Goal: Transaction & Acquisition: Purchase product/service

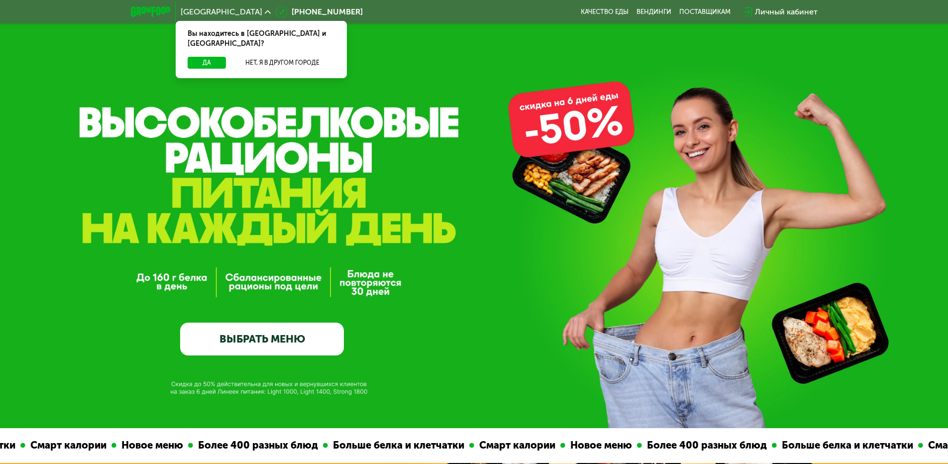
click at [327, 343] on link "ВЫБРАТЬ МЕНЮ" at bounding box center [262, 338] width 164 height 33
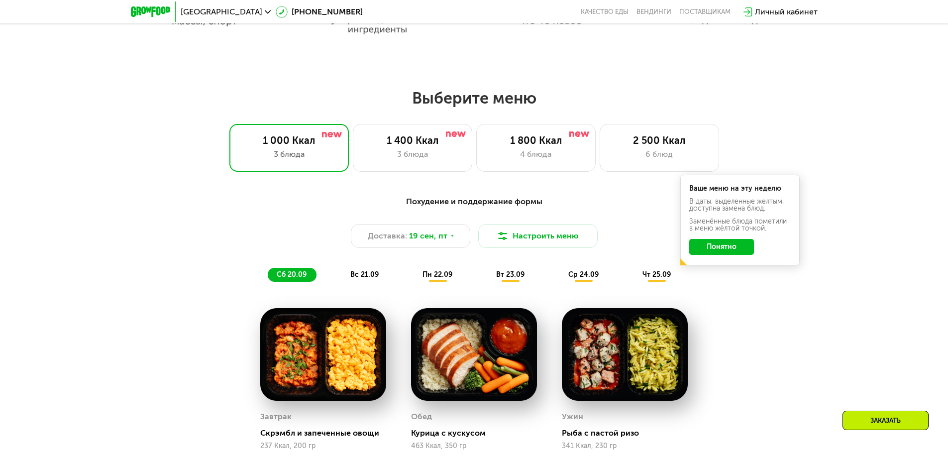
scroll to position [825, 0]
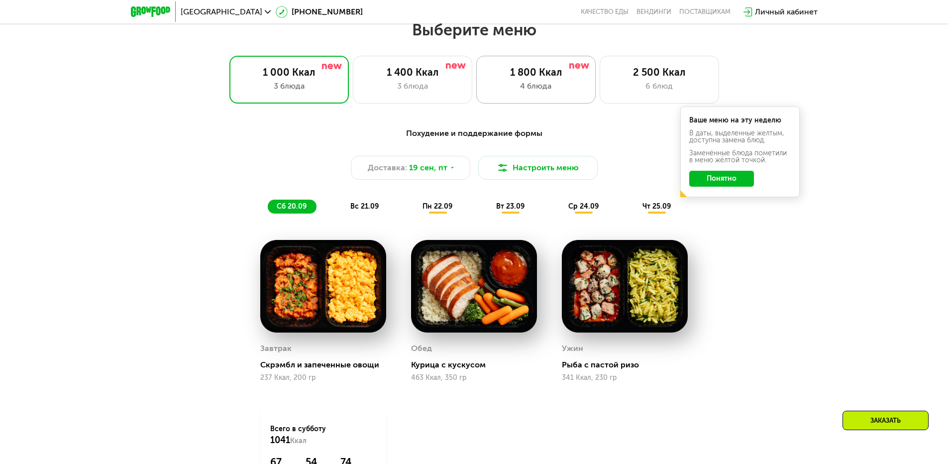
click at [582, 85] on div "4 блюда" at bounding box center [536, 86] width 98 height 12
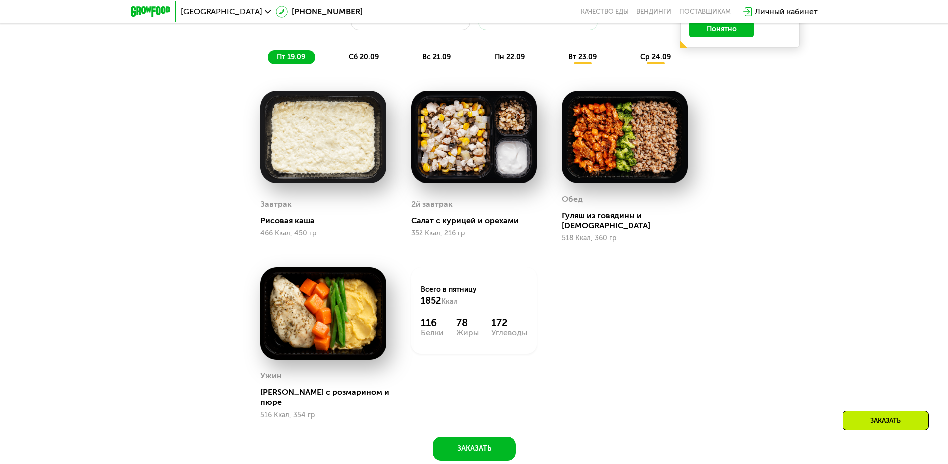
scroll to position [1074, 0]
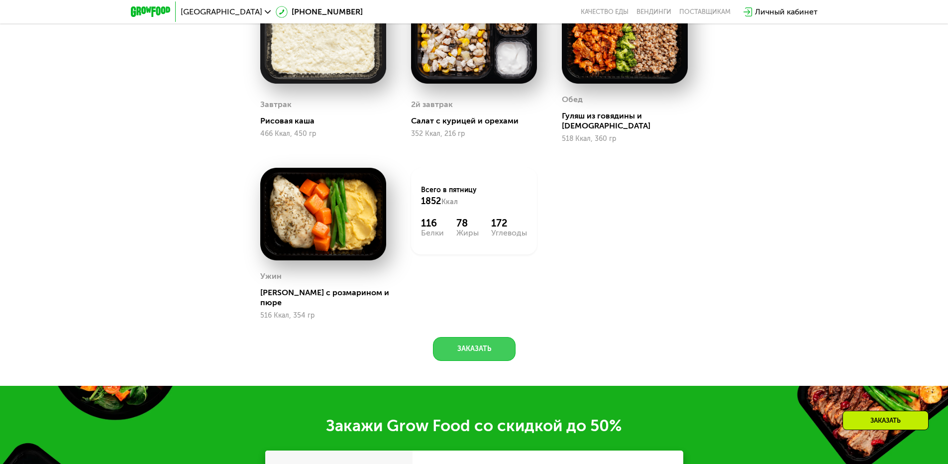
click at [455, 337] on button "Заказать" at bounding box center [474, 349] width 83 height 24
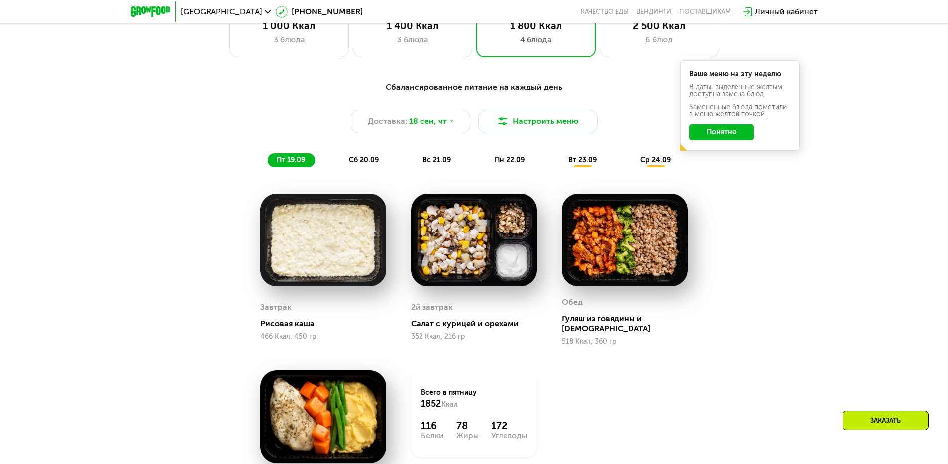
scroll to position [746, 0]
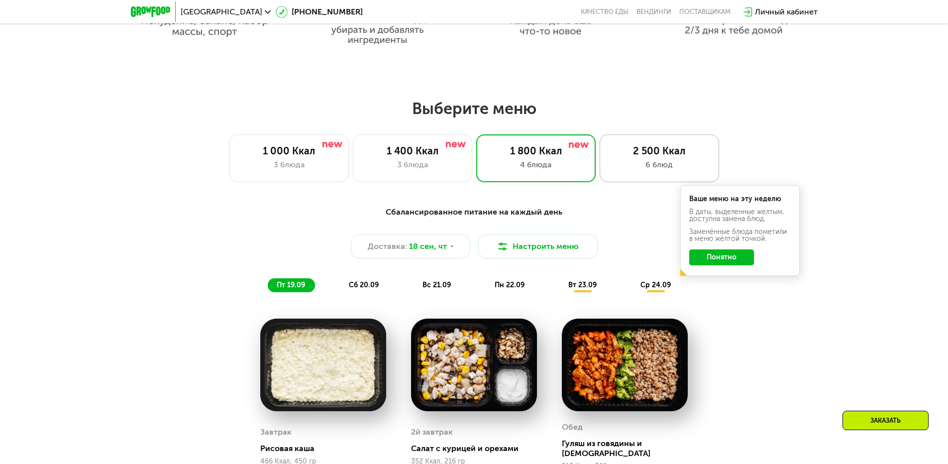
click at [634, 168] on div "6 блюд" at bounding box center [659, 165] width 98 height 12
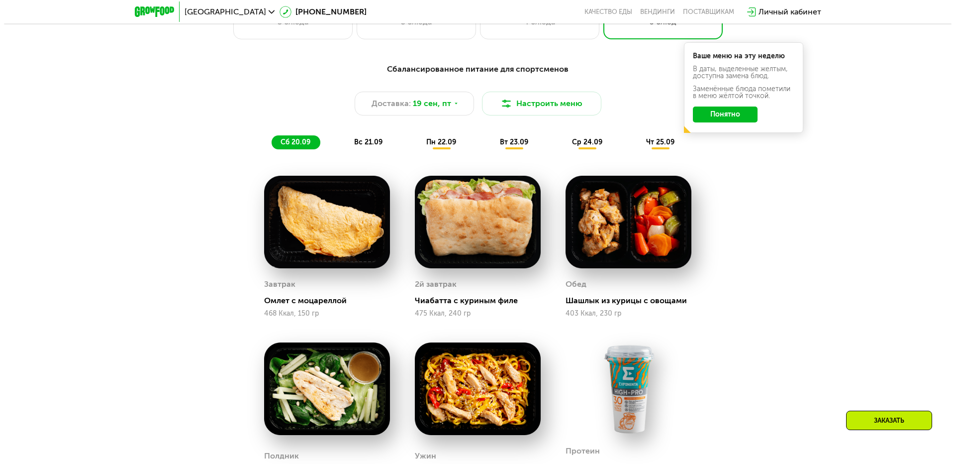
scroll to position [846, 0]
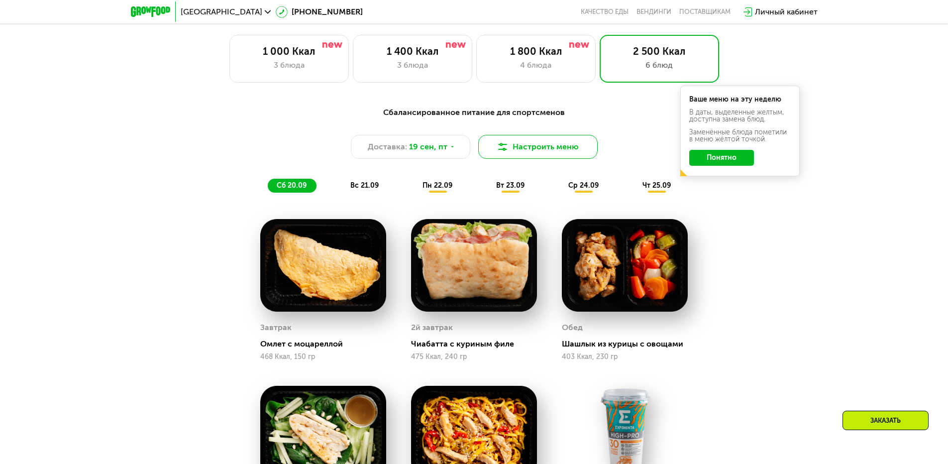
click at [539, 151] on button "Настроить меню" at bounding box center [537, 147] width 119 height 24
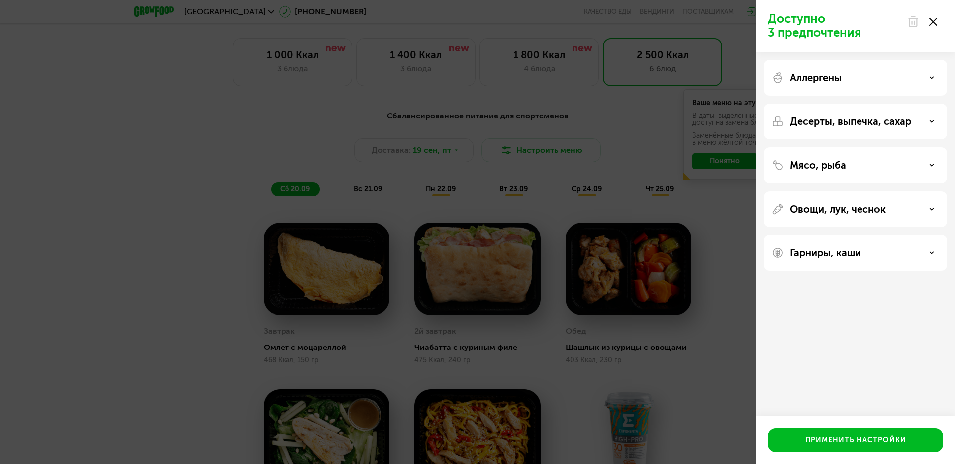
click at [866, 79] on div "Аллергены" at bounding box center [855, 78] width 167 height 12
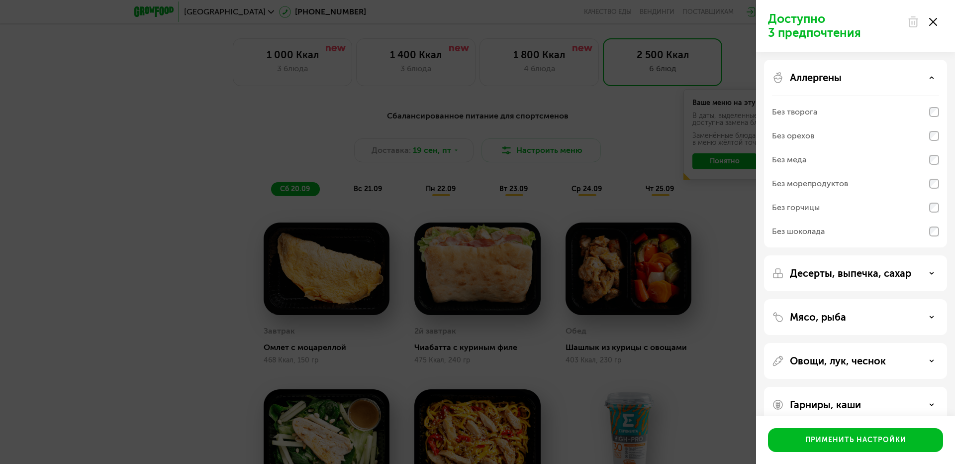
click at [866, 81] on div "Аллергены" at bounding box center [855, 78] width 167 height 12
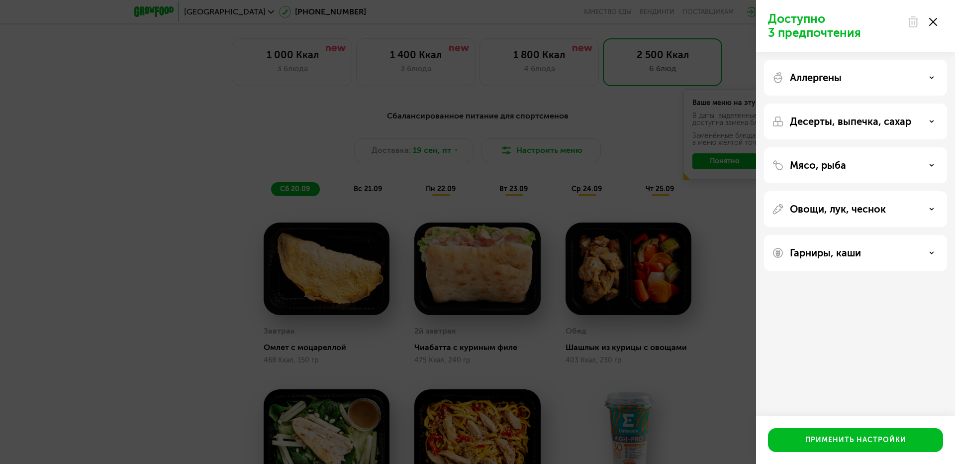
click at [859, 198] on div "Овощи, лук, чеснок" at bounding box center [855, 209] width 183 height 36
click at [861, 204] on p "Овощи, лук, чеснок" at bounding box center [838, 209] width 96 height 12
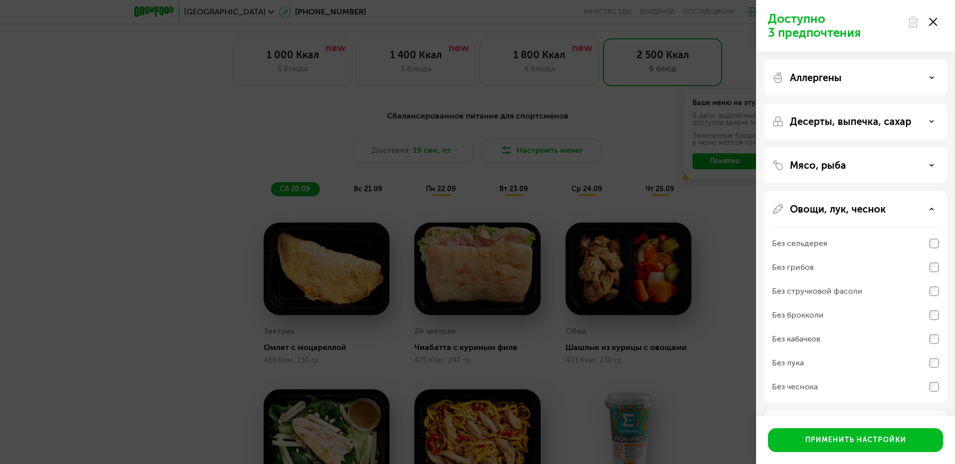
click at [821, 245] on div "Без сельдерея" at bounding box center [799, 243] width 55 height 12
click at [828, 290] on div "Без стручковой фасоли" at bounding box center [817, 291] width 91 height 12
click at [816, 321] on div "Без брокколи" at bounding box center [855, 315] width 167 height 24
click at [814, 339] on div "Без кабачков" at bounding box center [796, 339] width 48 height 12
click at [799, 335] on div "Без кабачков" at bounding box center [796, 339] width 48 height 12
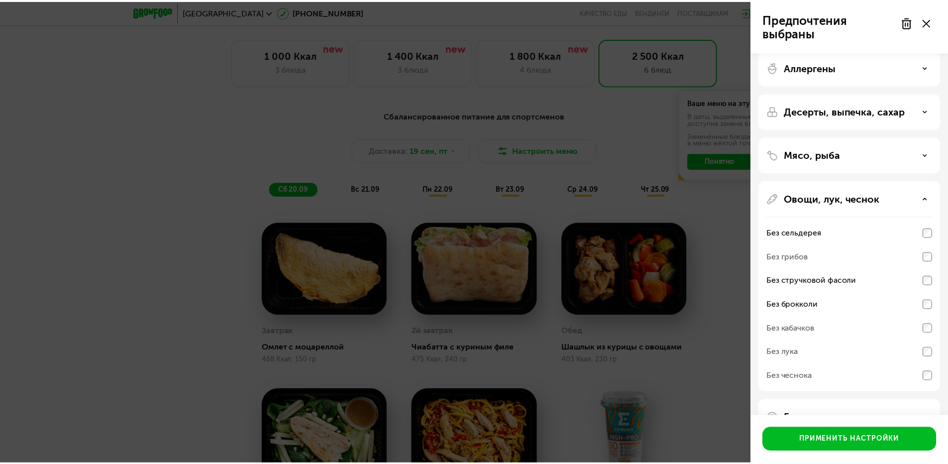
scroll to position [40, 0]
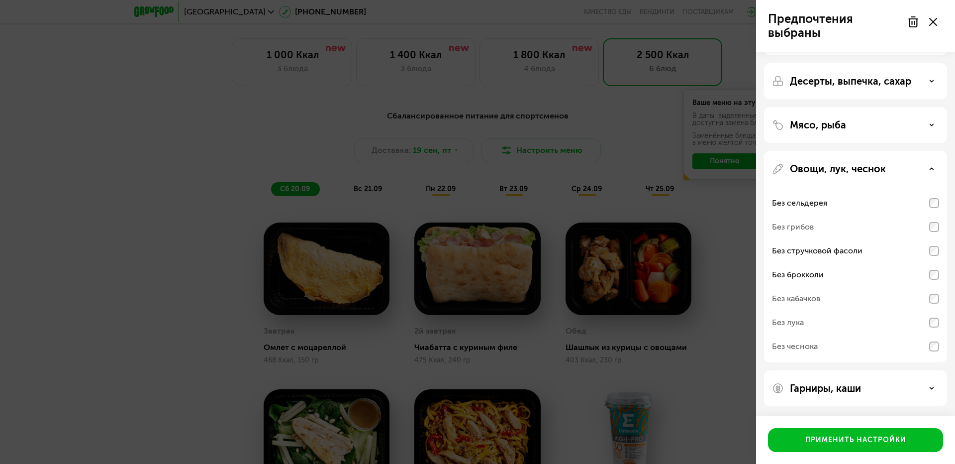
click at [814, 295] on div "Без кабачков" at bounding box center [796, 299] width 48 height 12
click at [841, 446] on button "Применить настройки" at bounding box center [855, 440] width 175 height 24
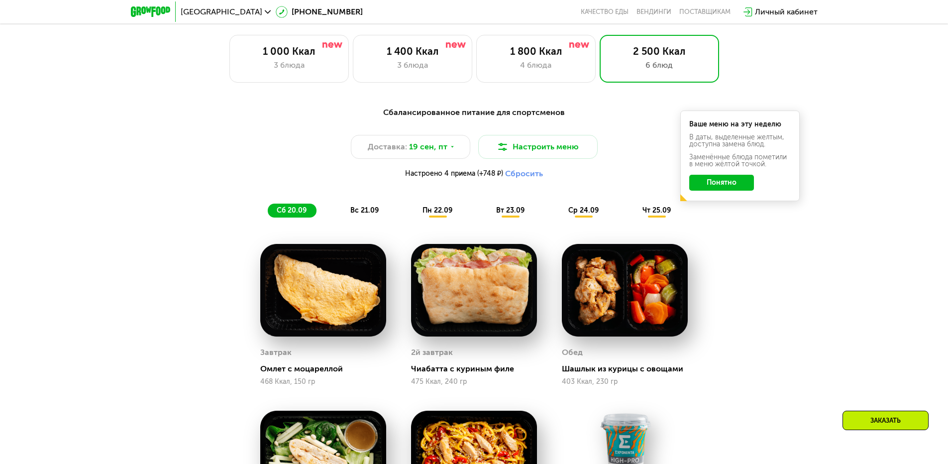
click at [790, 320] on div "Сбалансированное питание для спортсменов Доставка: [DATE] Настроить меню Настро…" at bounding box center [474, 416] width 948 height 647
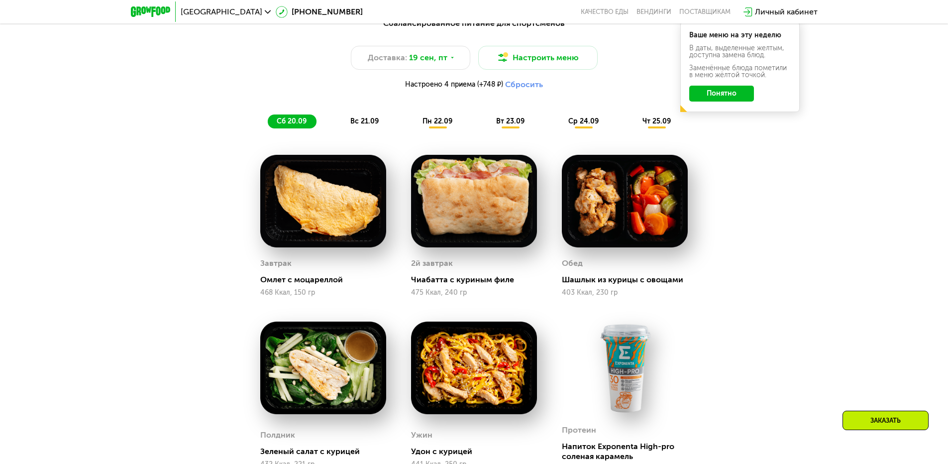
scroll to position [846, 0]
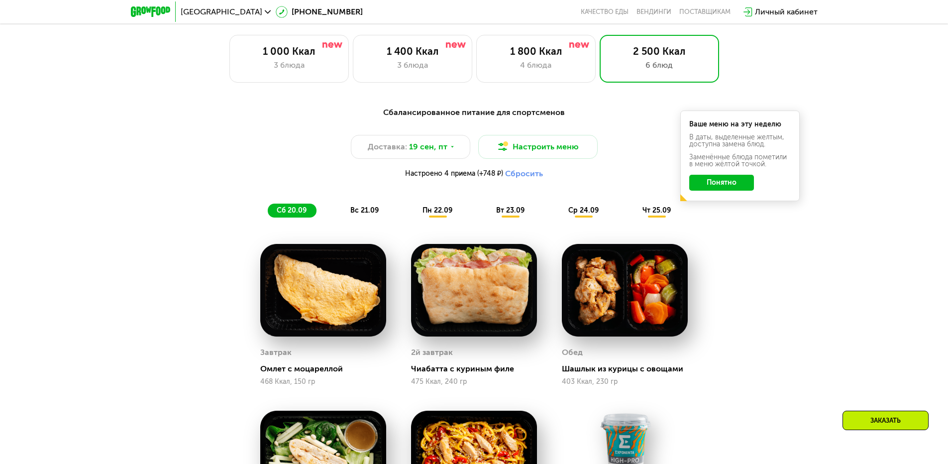
click at [362, 214] on span "вс 21.09" at bounding box center [364, 210] width 28 height 8
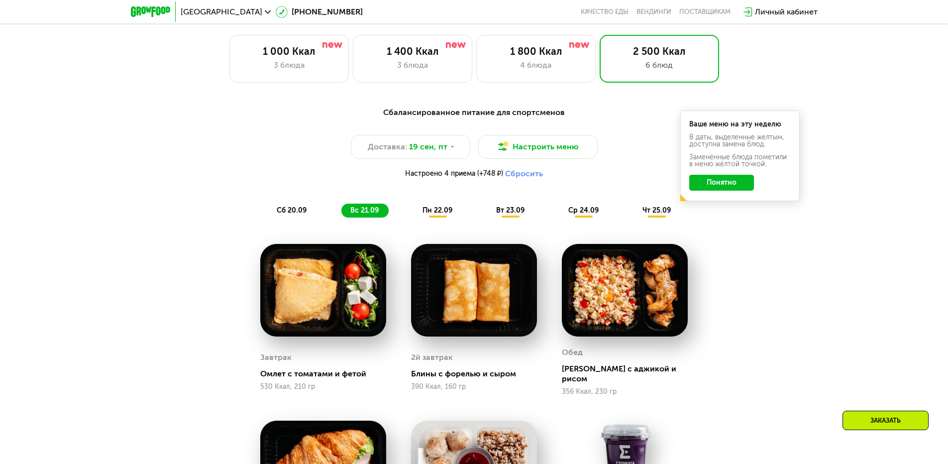
click at [439, 214] on span "пн 22.09" at bounding box center [437, 210] width 30 height 8
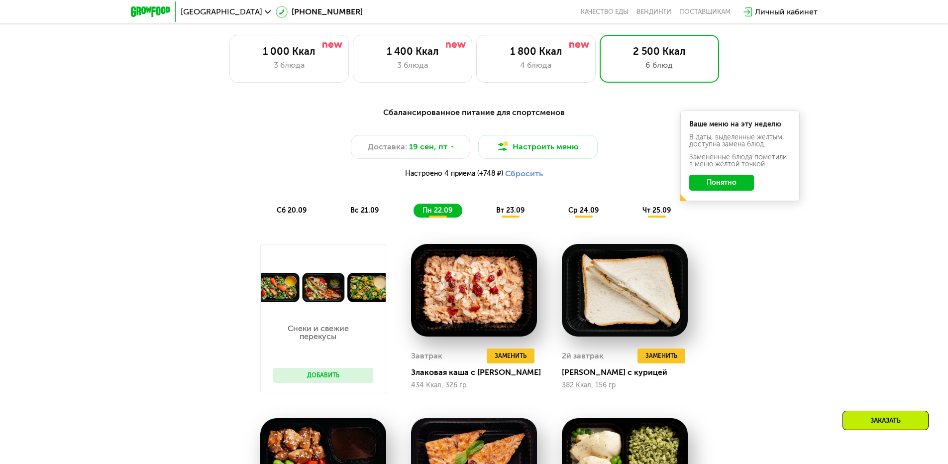
click at [297, 214] on span "сб 20.09" at bounding box center [292, 210] width 30 height 8
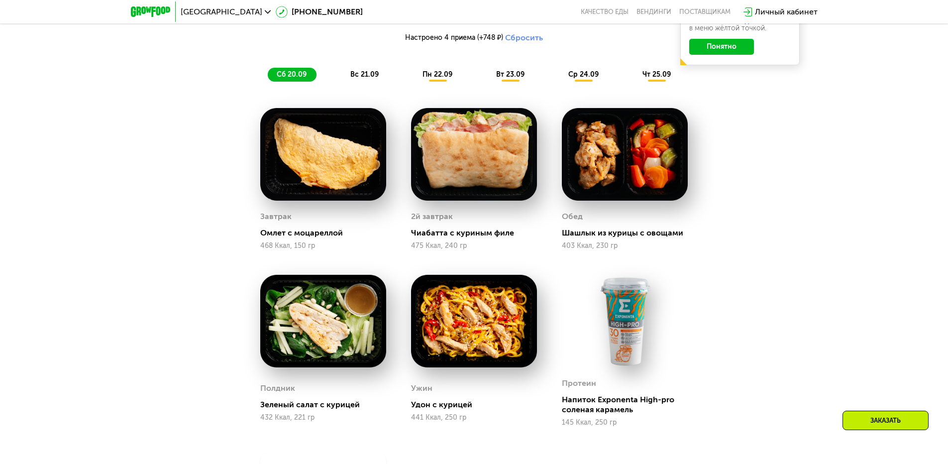
scroll to position [895, 0]
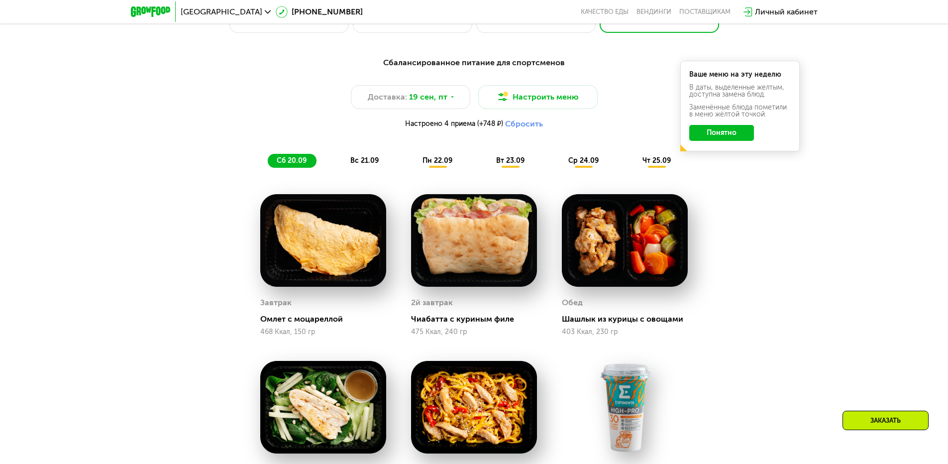
click at [447, 161] on span "пн 22.09" at bounding box center [437, 160] width 30 height 8
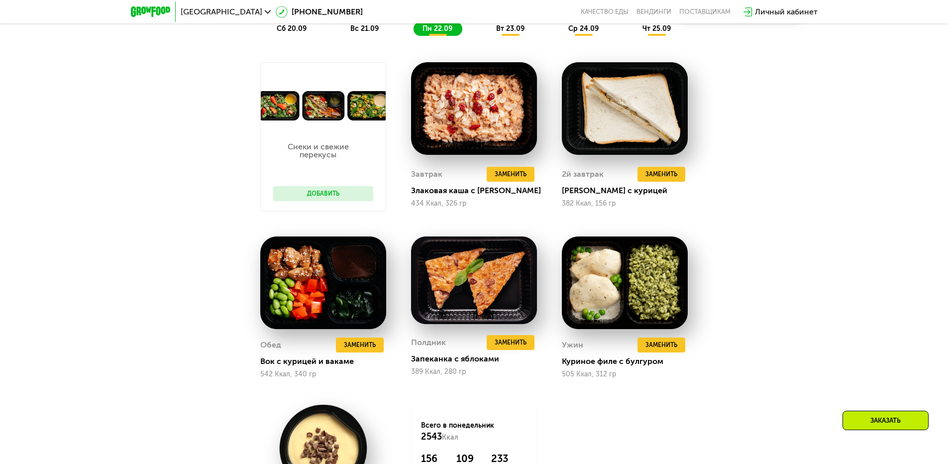
scroll to position [1045, 0]
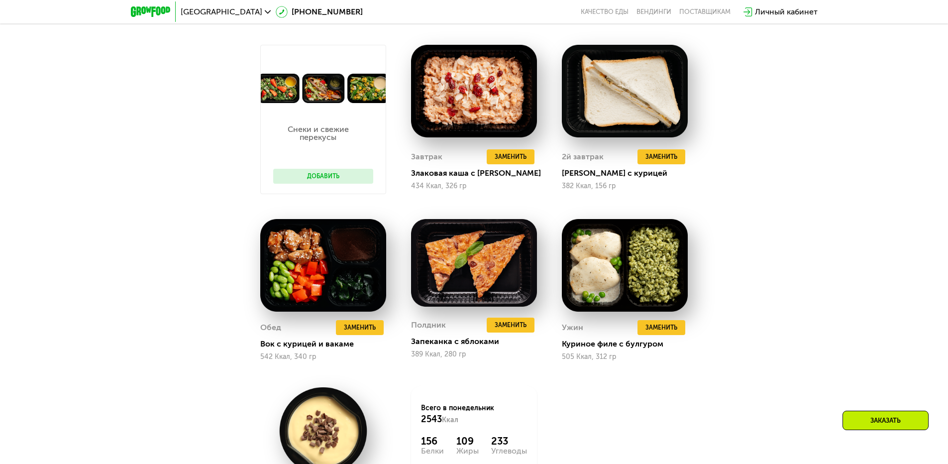
click at [724, 396] on div "Сбалансированное питание для спортсменов Доставка: [DATE] Настроить меню Настро…" at bounding box center [474, 234] width 613 height 665
